Goal: Information Seeking & Learning: Stay updated

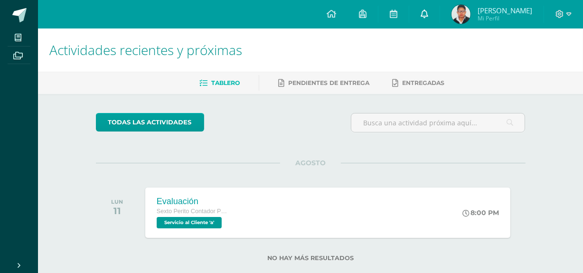
click at [421, 14] on icon at bounding box center [425, 13] width 8 height 9
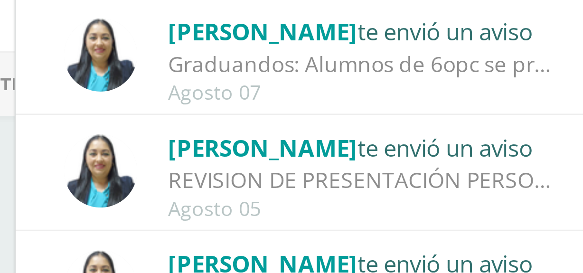
click at [458, 75] on div "Graduandos: Alumnos de 6opc se presentan el día [DATE] únicamente a examen pend…" at bounding box center [440, 76] width 132 height 11
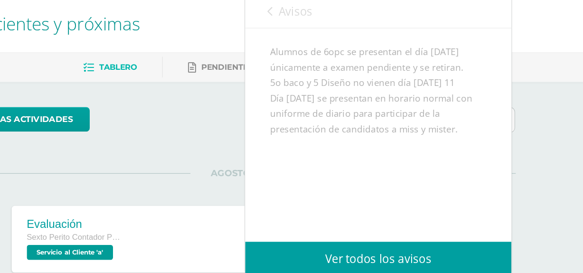
scroll to position [88, 0]
